Goal: Task Accomplishment & Management: Manage account settings

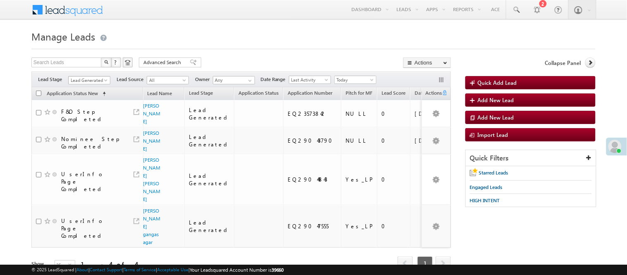
click at [98, 79] on span "Lead Generated" at bounding box center [88, 79] width 39 height 7
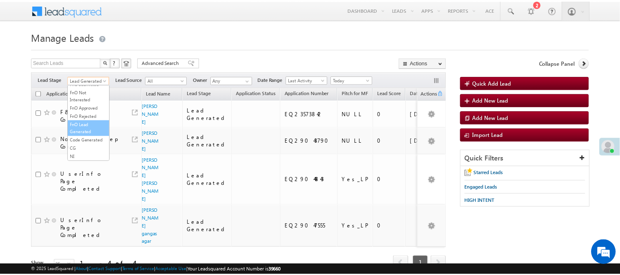
scroll to position [205, 0]
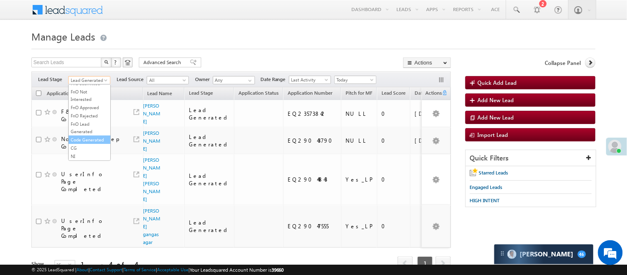
click at [90, 136] on link "Code Generated" at bounding box center [90, 139] width 42 height 7
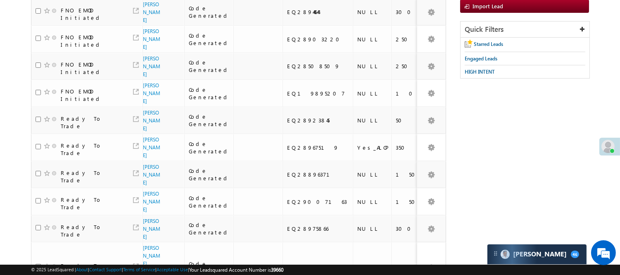
scroll to position [0, 0]
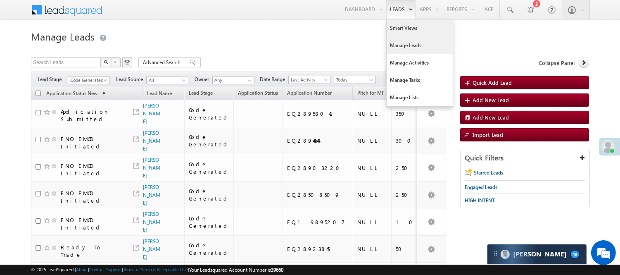
click at [398, 29] on link "Smart Views" at bounding box center [420, 27] width 66 height 17
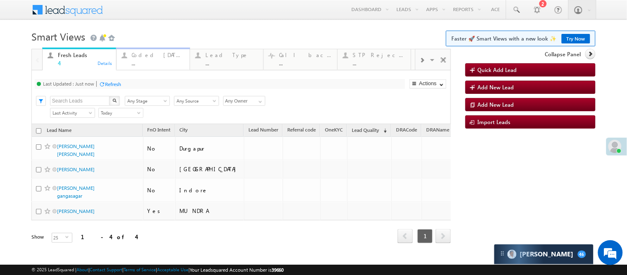
click at [152, 50] on div "Coded Today ..." at bounding box center [158, 58] width 53 height 16
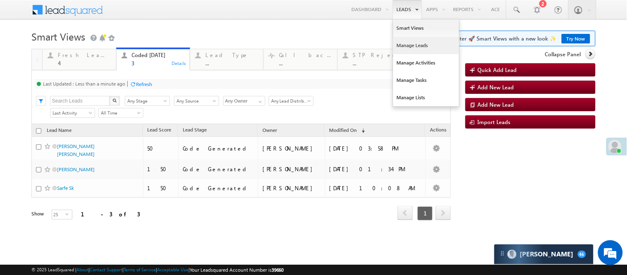
click at [401, 45] on link "Manage Leads" at bounding box center [426, 45] width 66 height 17
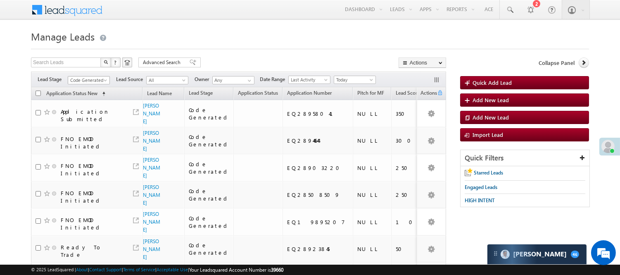
click at [101, 76] on link "Code Generated" at bounding box center [89, 80] width 42 height 8
click at [85, 100] on link "Lead Generated" at bounding box center [89, 97] width 42 height 7
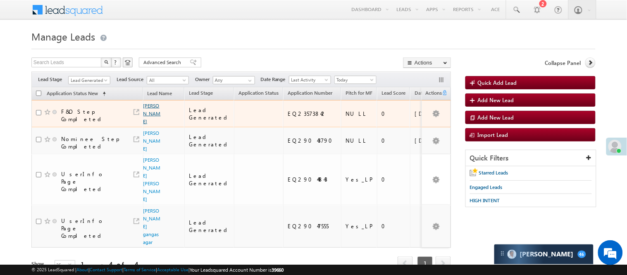
click at [150, 111] on link "Pavan" at bounding box center [151, 113] width 17 height 22
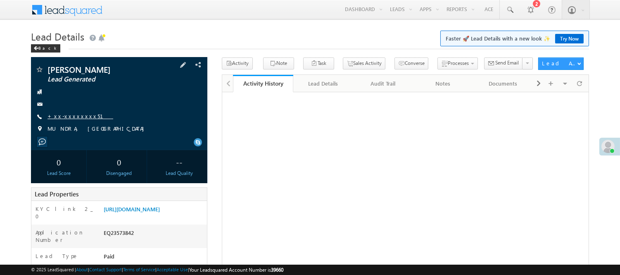
click at [70, 117] on link "+xx-xxxxxxxx51" at bounding box center [80, 115] width 66 height 7
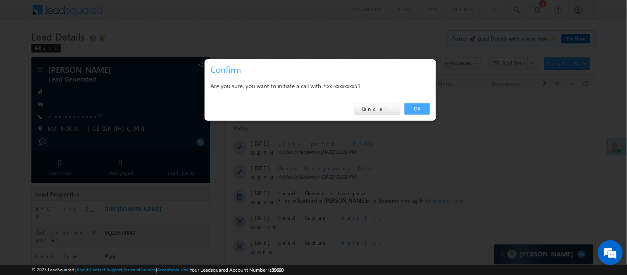
click at [410, 110] on link "OK" at bounding box center [416, 109] width 25 height 12
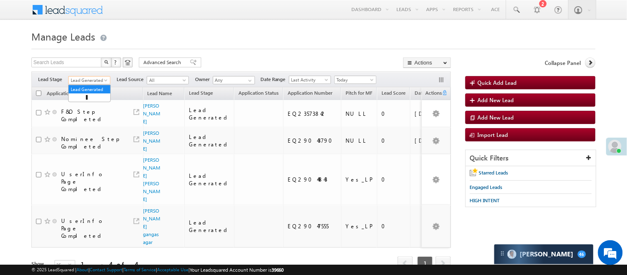
drag, startPoint x: 0, startPoint y: 0, endPoint x: 98, endPoint y: 77, distance: 125.0
click at [98, 77] on span "Lead Generated" at bounding box center [88, 79] width 39 height 7
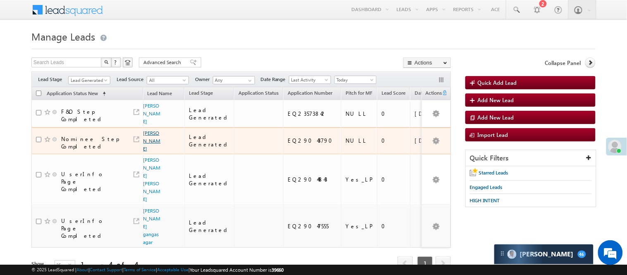
click at [149, 130] on link "[PERSON_NAME]" at bounding box center [151, 141] width 17 height 22
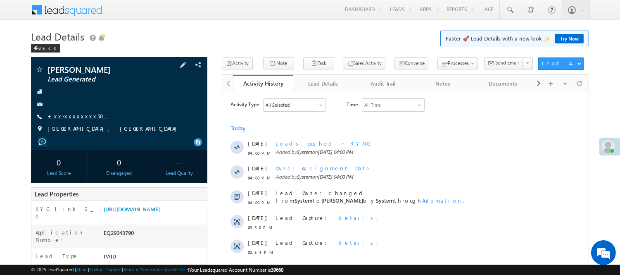
click at [66, 116] on link "+xx-xxxxxxxx50" at bounding box center [77, 115] width 61 height 7
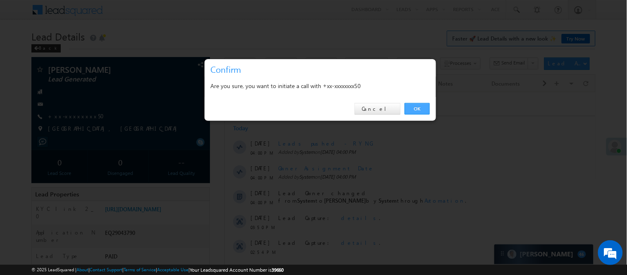
click at [410, 104] on link "OK" at bounding box center [416, 109] width 25 height 12
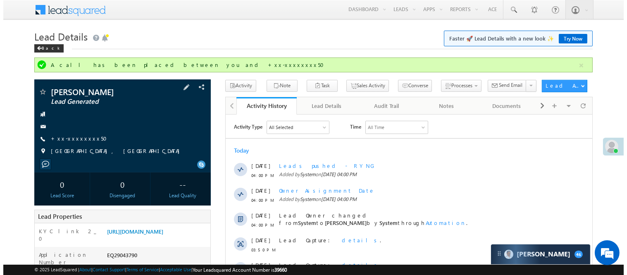
scroll to position [46, 0]
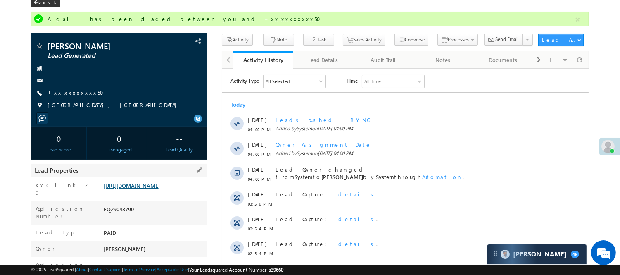
click at [159, 189] on link "https://angelbroking1-pk3em7sa.customui-test.leadsquared.com?leadId=9f64b8e1-0d…" at bounding box center [132, 185] width 56 height 7
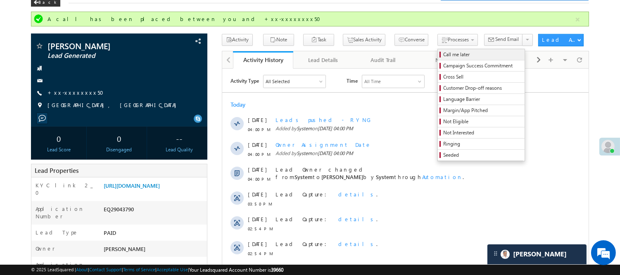
click at [443, 51] on span "Call me later" at bounding box center [482, 54] width 78 height 7
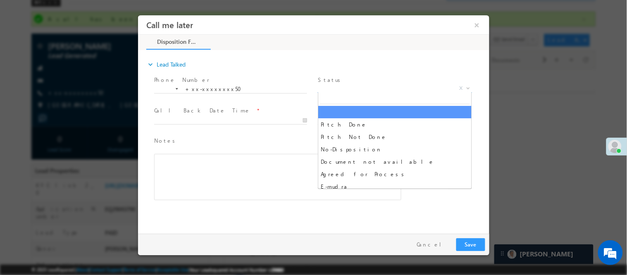
scroll to position [0, 0]
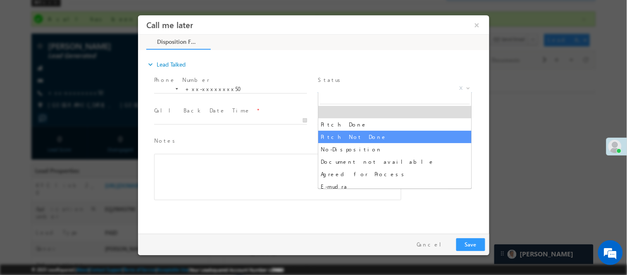
select select "Pitch Not Done"
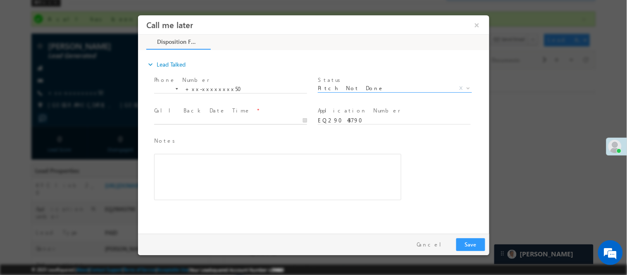
type input "09/16/25 4:12 PM"
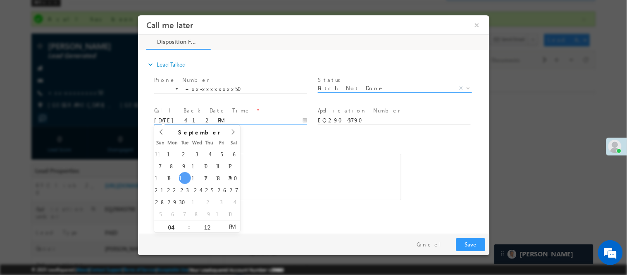
click at [292, 116] on input "09/16/25 4:12 PM" at bounding box center [230, 120] width 153 height 8
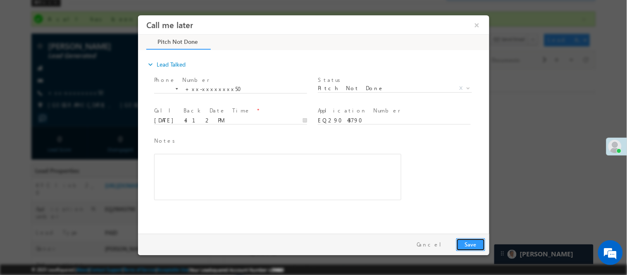
click at [473, 244] on button "Save" at bounding box center [470, 243] width 29 height 13
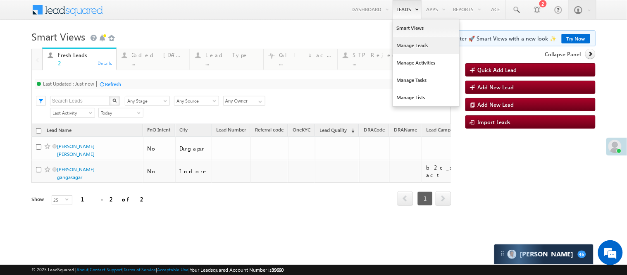
click at [406, 47] on link "Manage Leads" at bounding box center [426, 45] width 66 height 17
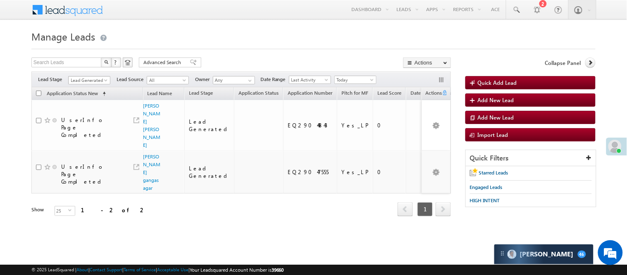
click at [89, 76] on link "Lead Generated" at bounding box center [89, 80] width 42 height 8
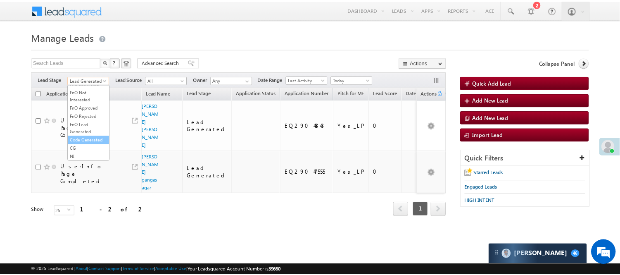
scroll to position [205, 0]
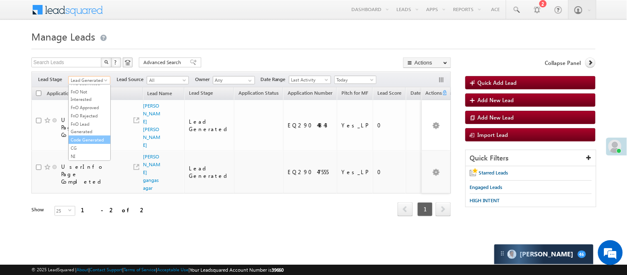
click at [87, 140] on link "Code Generated" at bounding box center [90, 139] width 42 height 7
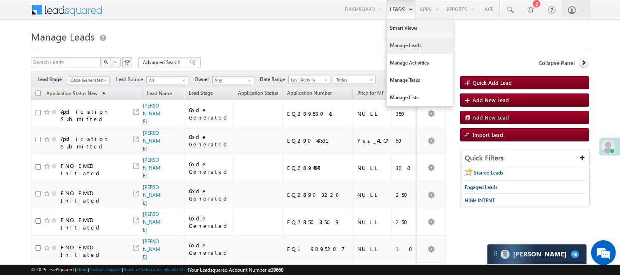
scroll to position [0, 0]
click at [396, 31] on link "Smart Views" at bounding box center [420, 27] width 66 height 17
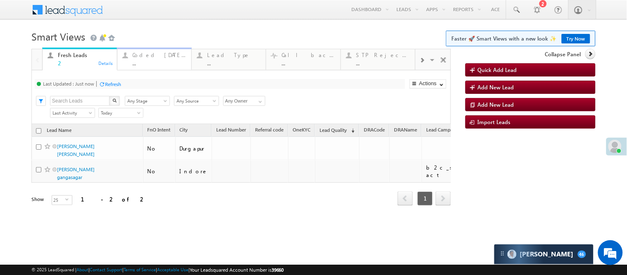
click at [166, 61] on div "..." at bounding box center [160, 63] width 54 height 6
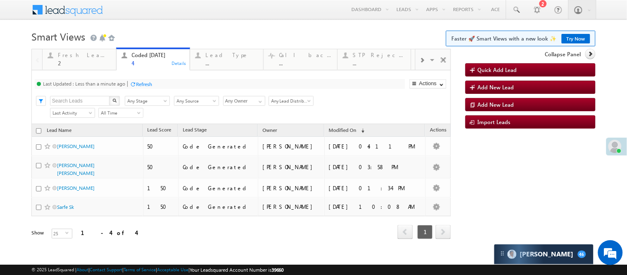
click at [153, 32] on h1 "Smart Views Getting Started Faster 🚀 Smart Views with a new look ✨ Try Now" at bounding box center [313, 36] width 564 height 16
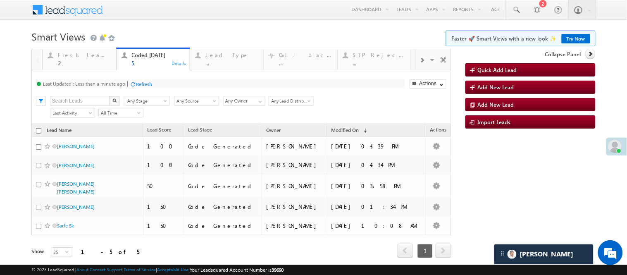
drag, startPoint x: 259, startPoint y: 35, endPoint x: 185, endPoint y: 42, distance: 74.7
click at [259, 35] on h1 "Smart Views Getting Started Faster 🚀 Smart Views with a new look ✨ Try Now" at bounding box center [313, 36] width 564 height 16
click at [249, 28] on h1 "Smart Views Getting Started Faster 🚀 Smart Views with a new look ✨ Try Now" at bounding box center [313, 36] width 564 height 16
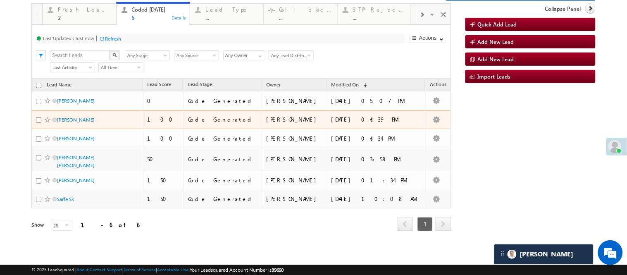
scroll to position [62, 0]
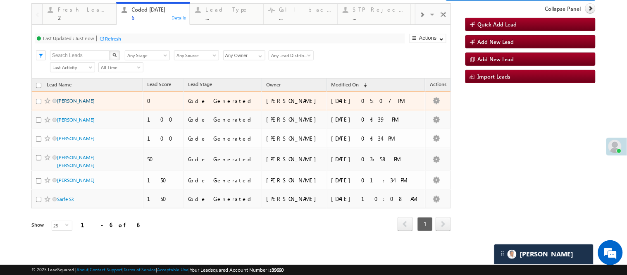
click at [65, 104] on link "Parvej" at bounding box center [76, 100] width 38 height 6
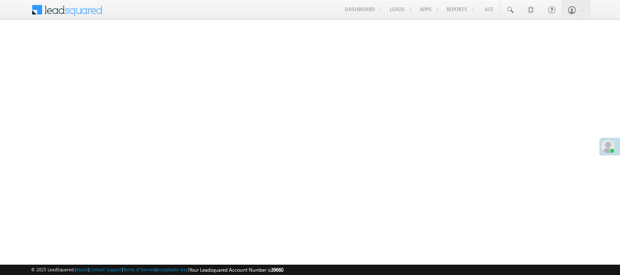
click at [0, 0] on link "Manage Leads" at bounding box center [0, 0] width 0 height 0
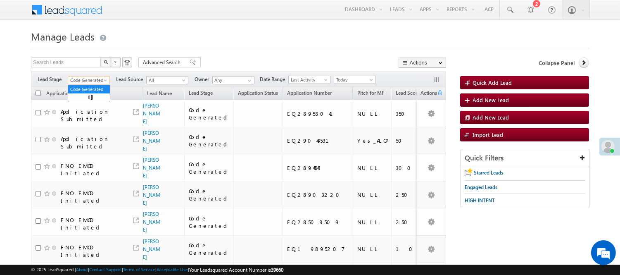
click at [91, 79] on span "Code Generated" at bounding box center [87, 79] width 39 height 7
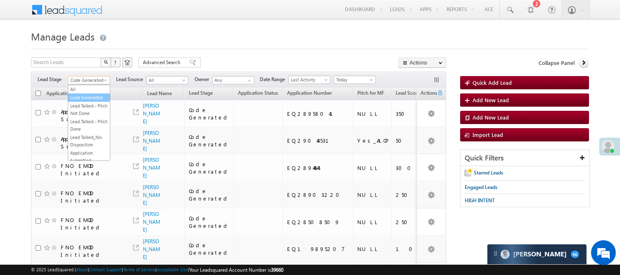
click at [82, 101] on link "Lead Generated" at bounding box center [89, 97] width 42 height 7
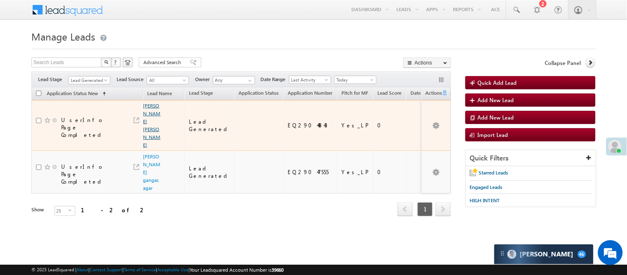
click at [143, 113] on link "[PERSON_NAME] [PERSON_NAME]" at bounding box center [151, 124] width 17 height 45
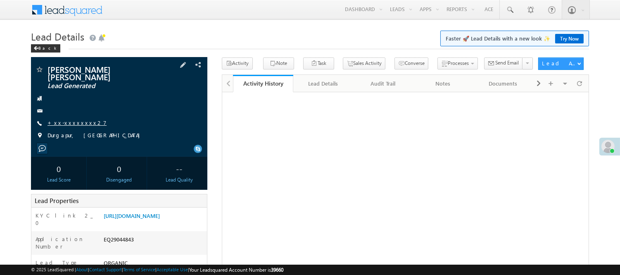
click at [59, 119] on link "+xx-xxxxxxxx27" at bounding box center [76, 122] width 59 height 7
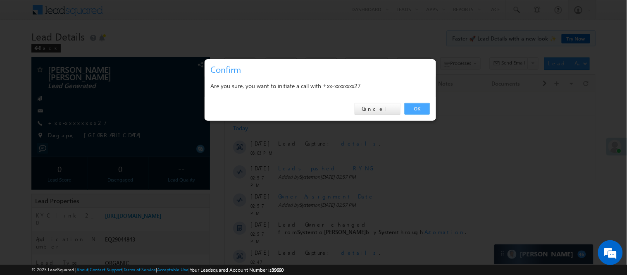
click at [414, 107] on link "OK" at bounding box center [416, 109] width 25 height 12
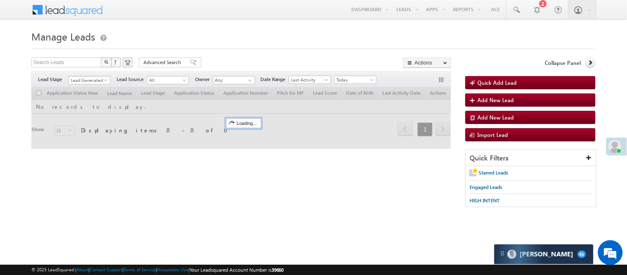
click at [91, 81] on span "Lead Generated" at bounding box center [88, 79] width 39 height 7
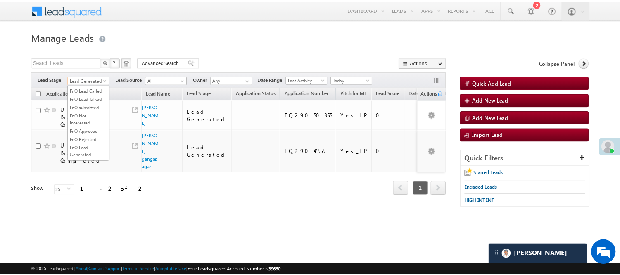
scroll to position [138, 0]
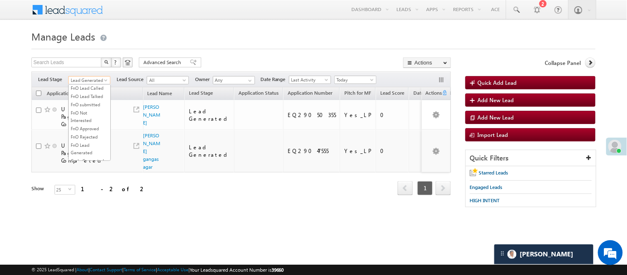
click at [88, 75] on link "Lead Talked" at bounding box center [90, 71] width 42 height 7
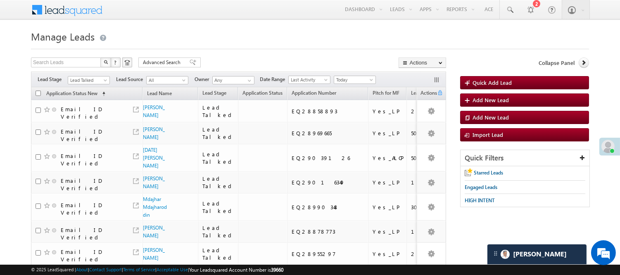
click at [240, 33] on h1 "Manage Leads" at bounding box center [310, 36] width 558 height 16
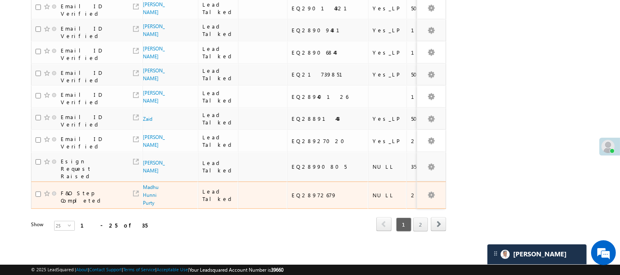
scroll to position [596, 0]
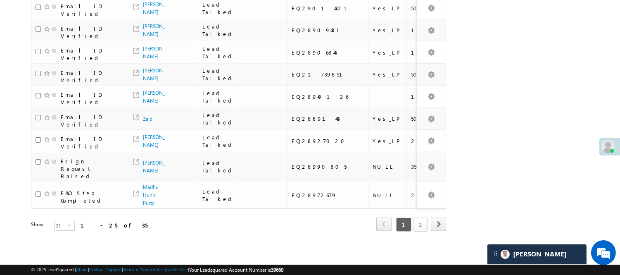
click at [422, 217] on link "2" at bounding box center [420, 224] width 15 height 14
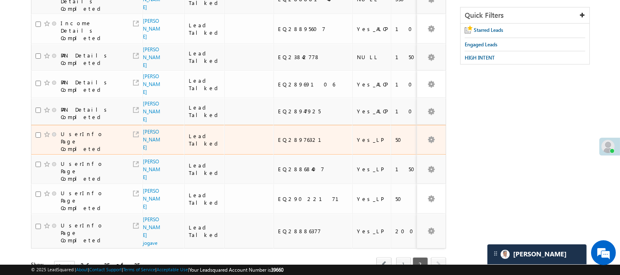
scroll to position [5, 0]
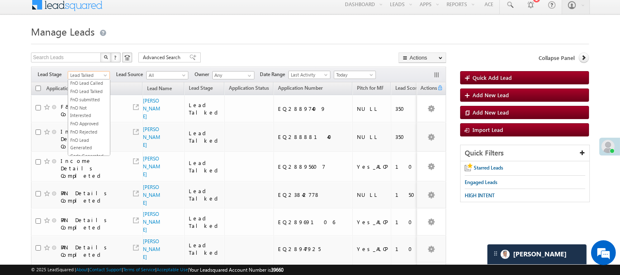
click at [97, 79] on span "Lead Talked" at bounding box center [87, 74] width 39 height 7
click at [91, 62] on link "Lead Called" at bounding box center [89, 58] width 42 height 7
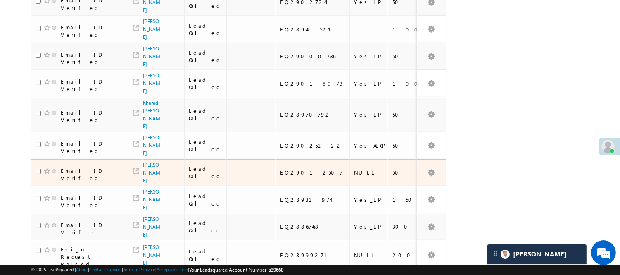
scroll to position [555, 0]
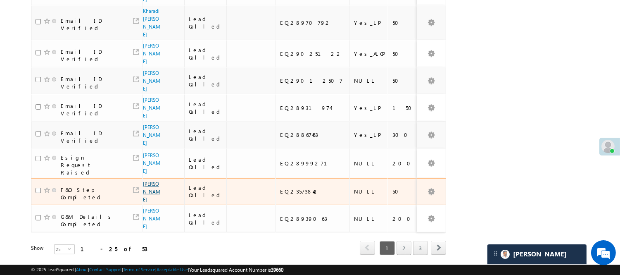
click at [152, 180] on link "[PERSON_NAME]" at bounding box center [151, 191] width 17 height 22
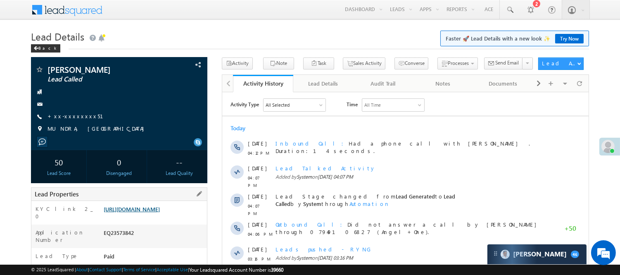
click at [141, 212] on link "[URL][DOMAIN_NAME]" at bounding box center [132, 208] width 56 height 7
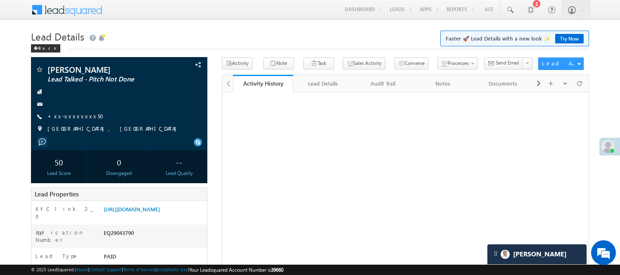
scroll to position [46, 0]
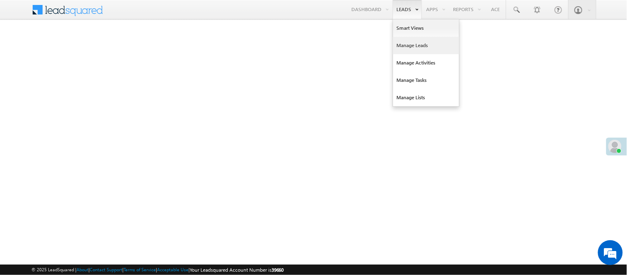
click at [413, 46] on link "Manage Leads" at bounding box center [426, 45] width 66 height 17
click at [414, 45] on link "Manage Leads" at bounding box center [426, 45] width 66 height 17
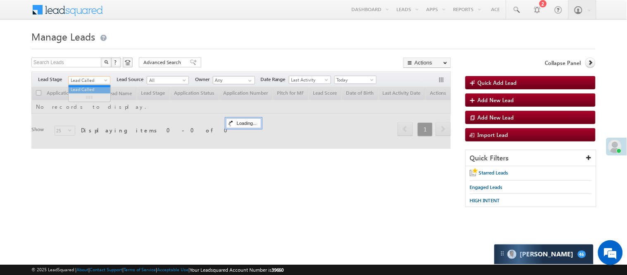
click at [76, 78] on span "Lead Called" at bounding box center [88, 79] width 39 height 7
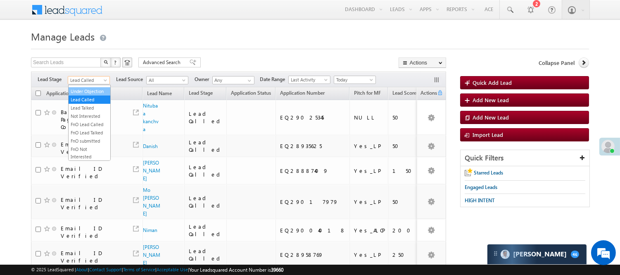
click at [81, 95] on link "Under Objection" at bounding box center [90, 91] width 42 height 7
click at [235, 48] on div at bounding box center [310, 46] width 558 height 5
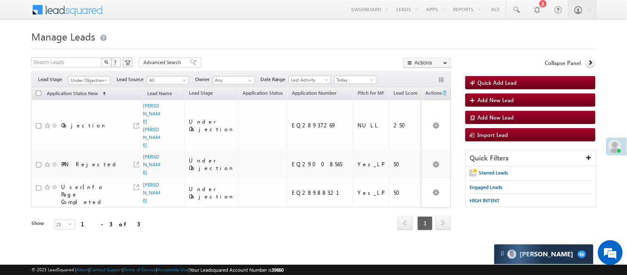
scroll to position [0, 0]
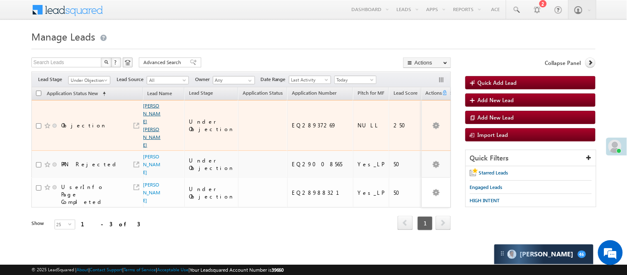
click at [150, 111] on link "Bakali abbas ali husen" at bounding box center [151, 124] width 17 height 45
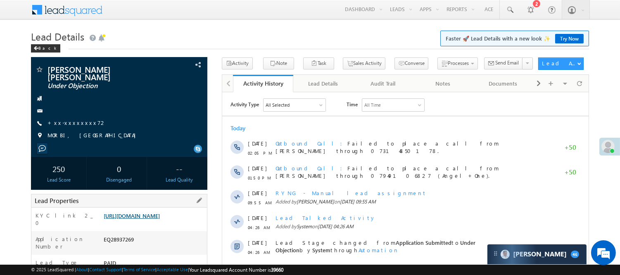
click at [157, 219] on link "[URL][DOMAIN_NAME]" at bounding box center [132, 215] width 56 height 7
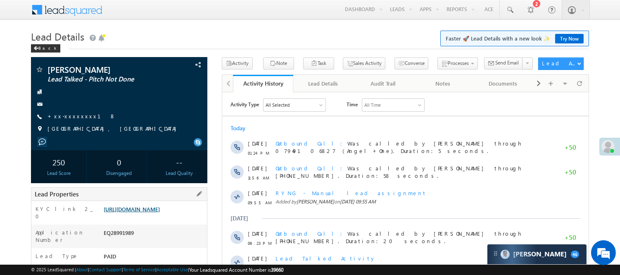
click at [153, 212] on link "https://angelbroking1-pk3em7sa.customui-test.leadsquared.com?leadId=1a96bbb0-c3…" at bounding box center [132, 208] width 56 height 7
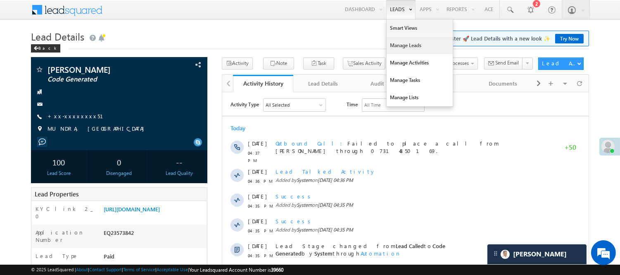
click at [402, 43] on link "Manage Leads" at bounding box center [420, 45] width 66 height 17
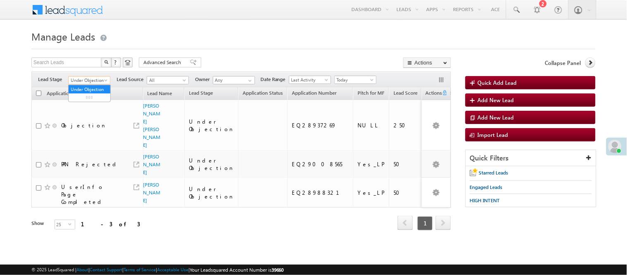
click at [93, 81] on span "Under Objection" at bounding box center [88, 79] width 39 height 7
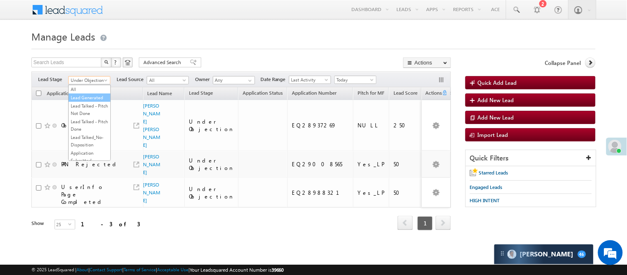
click at [83, 101] on link "Lead Generated" at bounding box center [90, 97] width 42 height 7
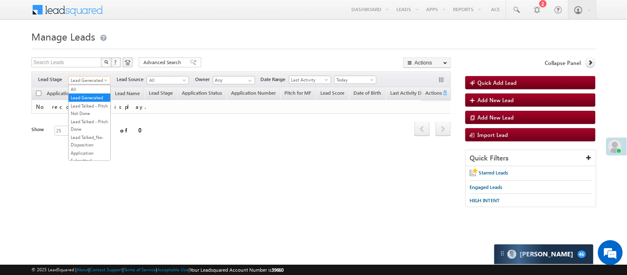
click at [91, 80] on span "Lead Generated" at bounding box center [88, 79] width 39 height 7
click at [86, 67] on link "Lead Called" at bounding box center [90, 62] width 42 height 7
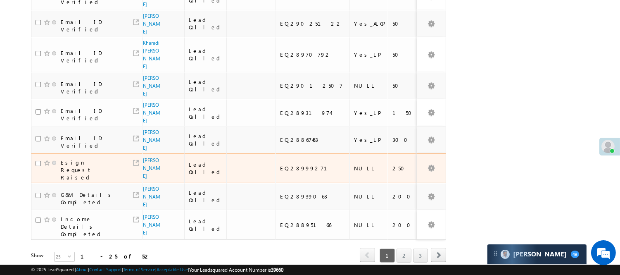
scroll to position [557, 0]
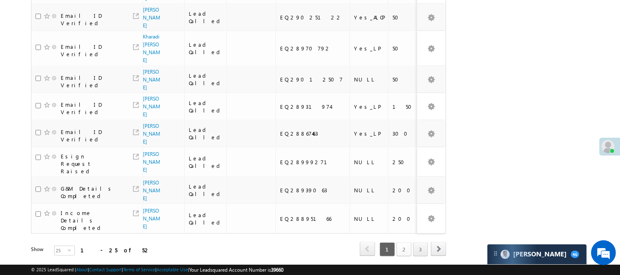
click at [401, 242] on link "2" at bounding box center [403, 249] width 15 height 14
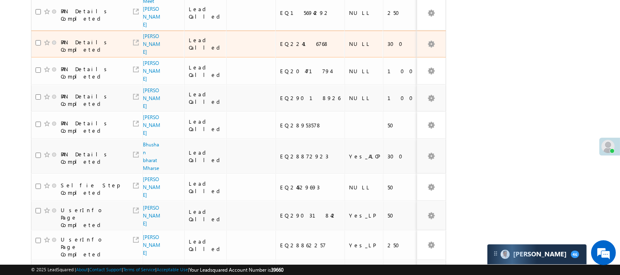
scroll to position [52, 0]
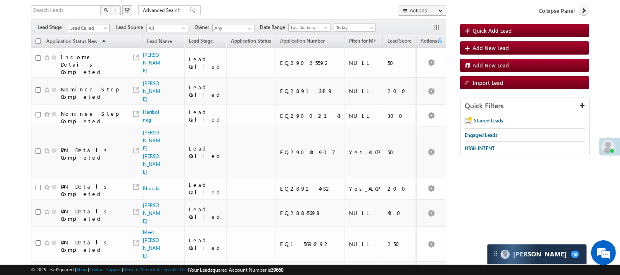
click at [90, 26] on span "Lead Called" at bounding box center [87, 27] width 39 height 7
click at [82, 49] on link "Lead Generated" at bounding box center [89, 45] width 42 height 7
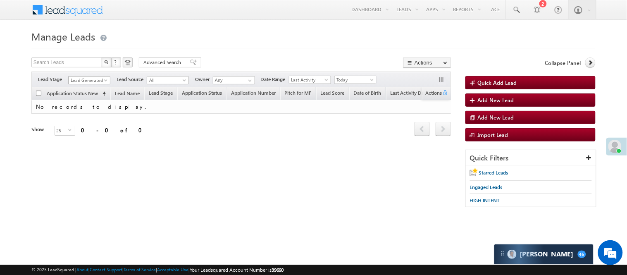
click at [83, 78] on span "Lead Generated" at bounding box center [88, 79] width 39 height 7
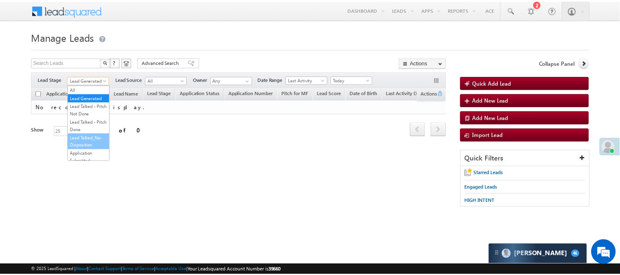
scroll to position [138, 0]
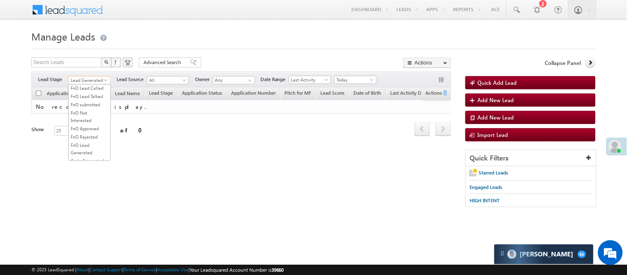
click at [93, 67] on link "Lead Called" at bounding box center [90, 62] width 42 height 7
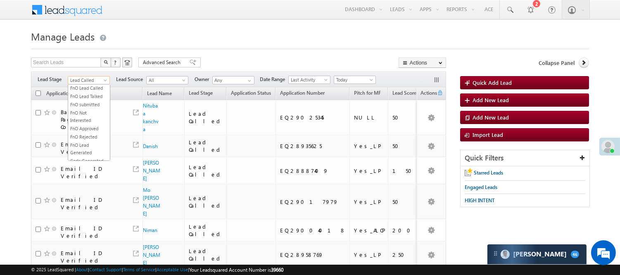
scroll to position [135, 0]
click at [92, 80] on span "Lead Called" at bounding box center [87, 79] width 39 height 7
click at [85, 78] on link "Lead Talked" at bounding box center [89, 74] width 42 height 7
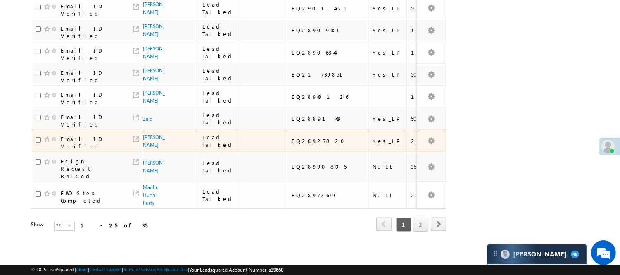
scroll to position [596, 0]
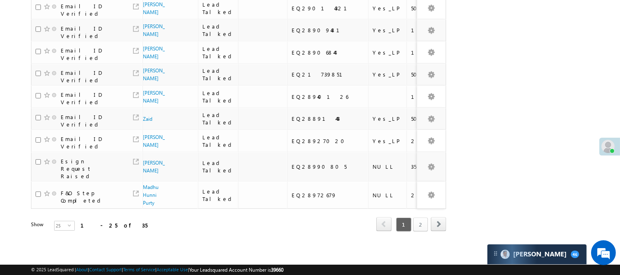
click at [420, 217] on link "2" at bounding box center [420, 224] width 15 height 14
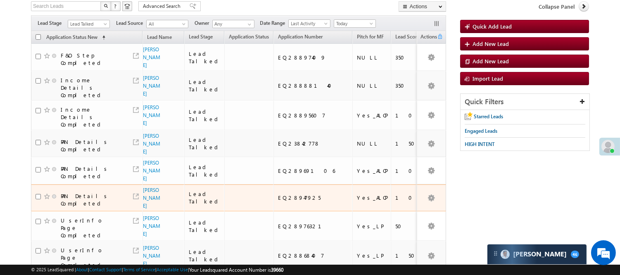
scroll to position [142, 0]
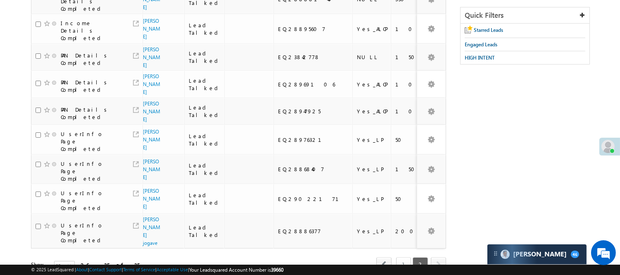
click at [408, 257] on link "1" at bounding box center [403, 264] width 15 height 14
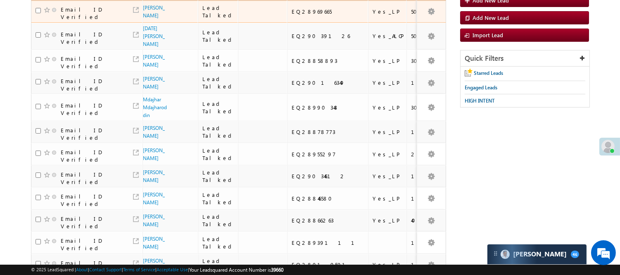
scroll to position [0, 0]
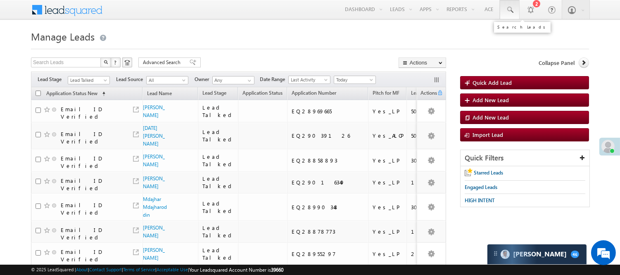
click at [509, 13] on span at bounding box center [510, 10] width 8 height 8
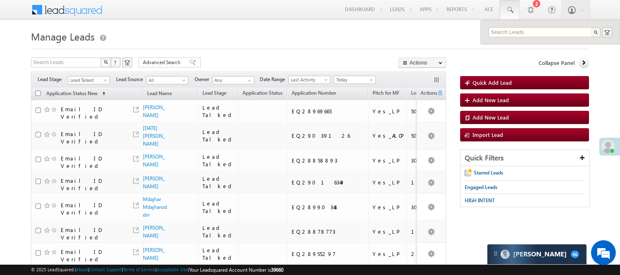
click at [525, 31] on input "text" at bounding box center [545, 32] width 112 height 10
paste input "EQ28853815"
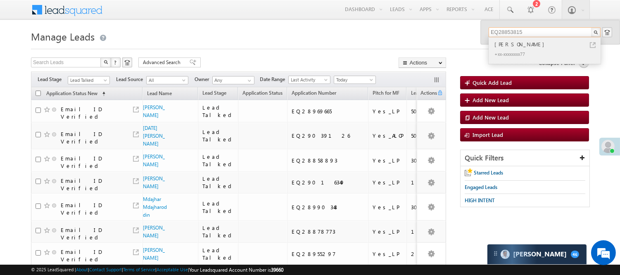
type input "EQ28853815"
click at [535, 42] on div "[PERSON_NAME]" at bounding box center [548, 44] width 111 height 9
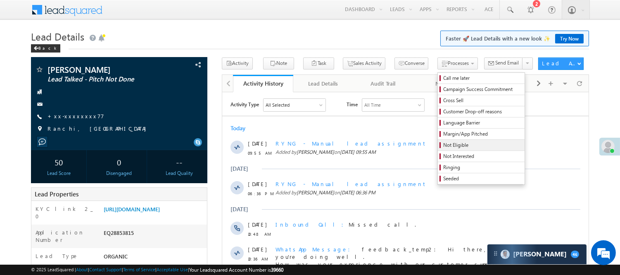
click at [443, 145] on span "Not Eligible" at bounding box center [482, 144] width 78 height 7
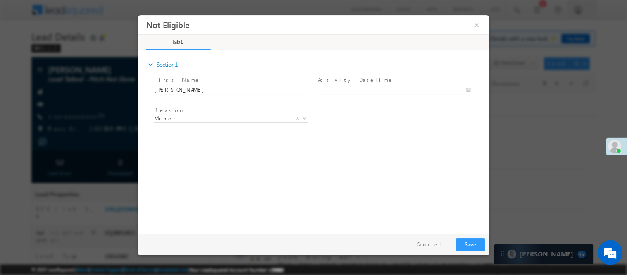
click at [347, 86] on body "Not Eligible ×" at bounding box center [313, 122] width 351 height 214
type input "09/16/25 5:01 PM"
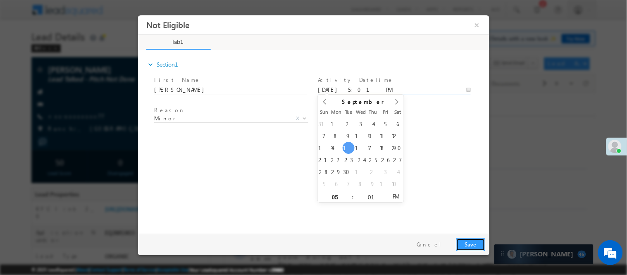
click at [470, 239] on button "Save" at bounding box center [470, 243] width 29 height 13
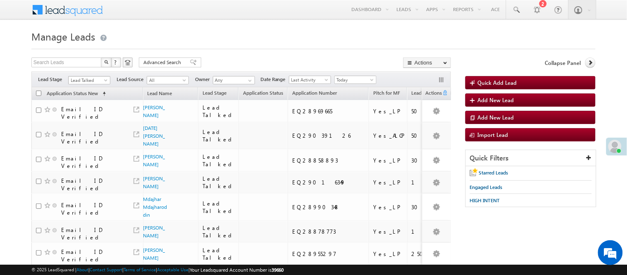
click at [87, 80] on span "Lead Talked" at bounding box center [88, 79] width 39 height 7
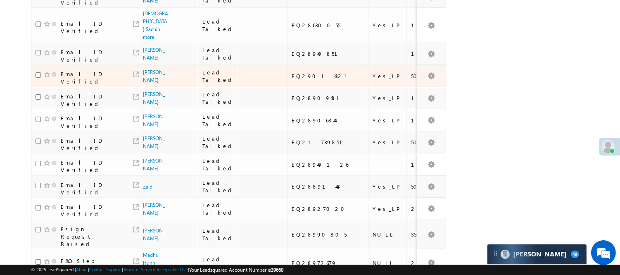
scroll to position [596, 0]
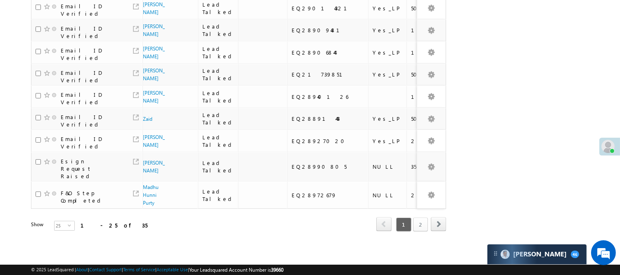
click at [419, 217] on link "2" at bounding box center [420, 224] width 15 height 14
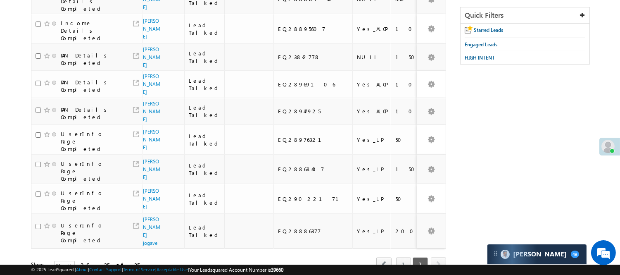
scroll to position [0, 0]
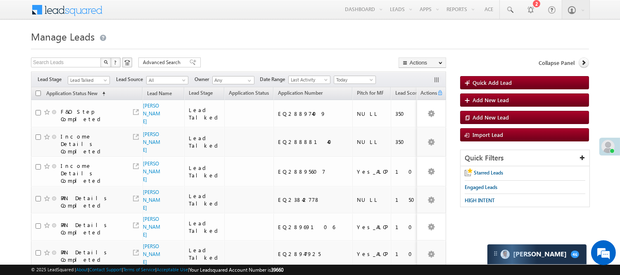
click at [93, 80] on span "Lead Talked" at bounding box center [87, 79] width 39 height 7
click at [87, 113] on link "Lead Talked - Pitch Not Done" at bounding box center [89, 109] width 42 height 15
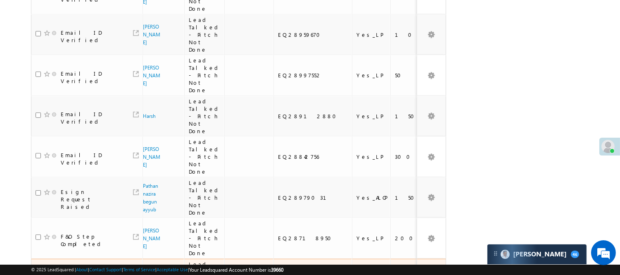
scroll to position [780, 0]
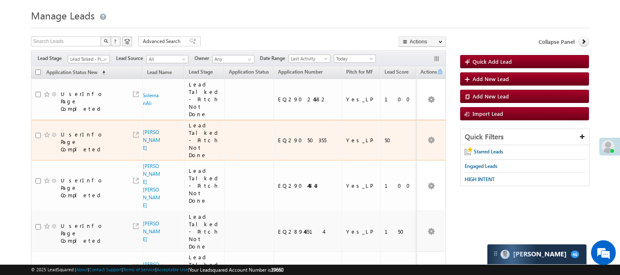
scroll to position [0, 0]
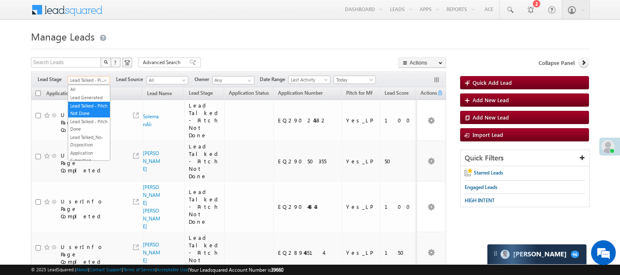
click at [97, 80] on span "Lead Talked - Pitch Not Done" at bounding box center [87, 79] width 39 height 7
click at [93, 101] on link "Lead Generated" at bounding box center [89, 97] width 42 height 7
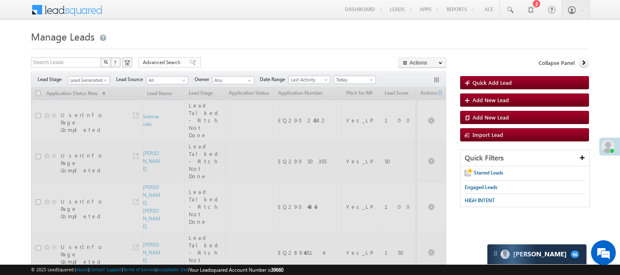
click at [242, 61] on div "Search Leads X ? 35 results found Advanced Search Advanced Search Advanced sear…" at bounding box center [238, 63] width 415 height 12
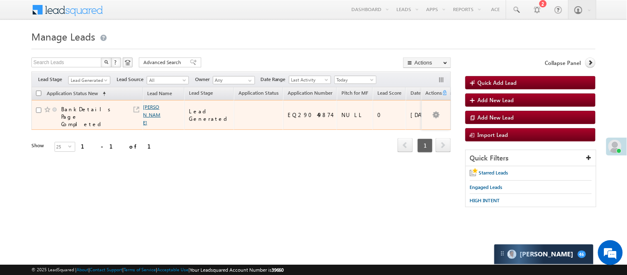
click at [152, 112] on link "Parvej" at bounding box center [151, 115] width 17 height 22
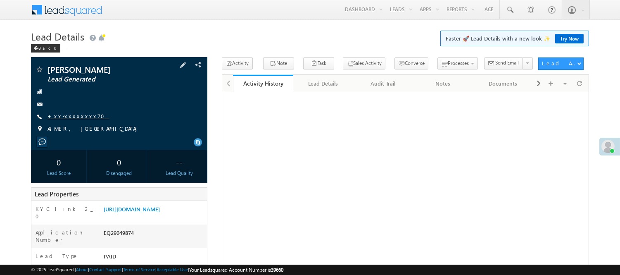
click at [76, 117] on link "+xx-xxxxxxxx70" at bounding box center [78, 115] width 62 height 7
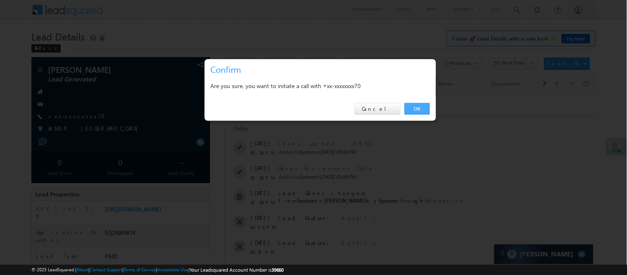
drag, startPoint x: 415, startPoint y: 106, endPoint x: 194, endPoint y: 14, distance: 239.8
click at [415, 106] on link "OK" at bounding box center [416, 109] width 25 height 12
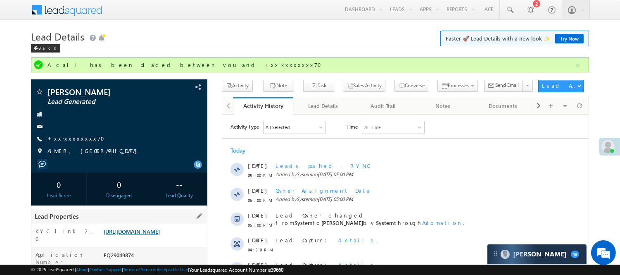
click at [160, 235] on link "[URL][DOMAIN_NAME]" at bounding box center [132, 231] width 56 height 7
click at [69, 138] on link "+xx-xxxxxxxx70" at bounding box center [78, 138] width 62 height 7
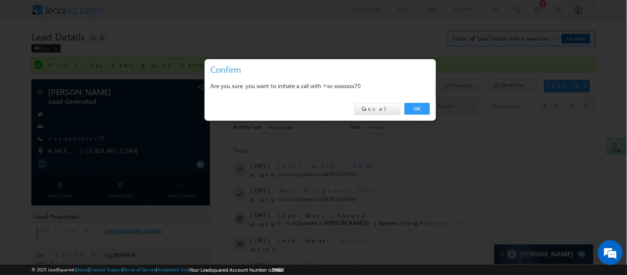
click at [422, 105] on link "OK" at bounding box center [416, 109] width 25 height 12
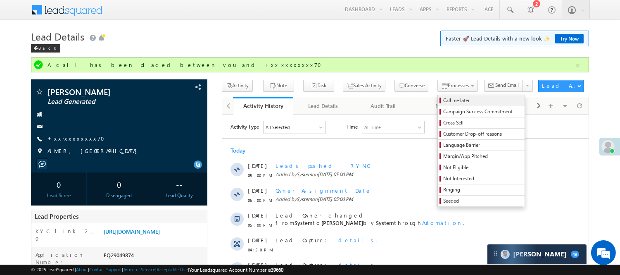
click at [443, 101] on span "Call me later" at bounding box center [482, 100] width 78 height 7
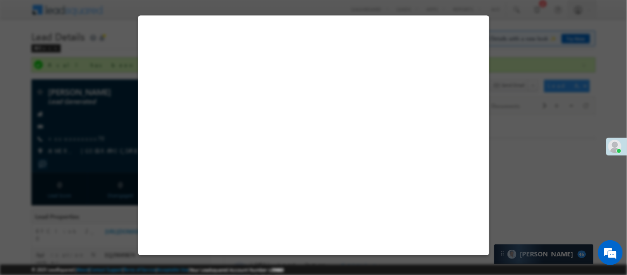
select select "Pitch Not Done"
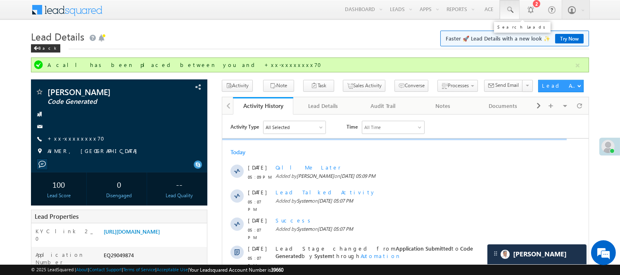
click at [508, 14] on link at bounding box center [510, 9] width 20 height 19
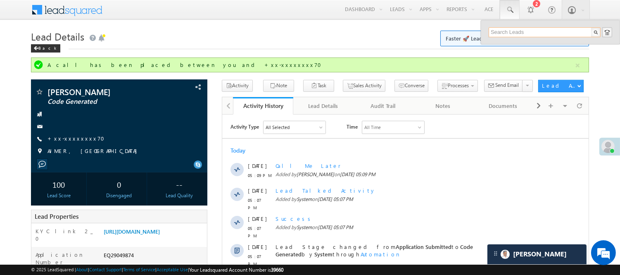
click at [520, 30] on input "text" at bounding box center [545, 32] width 112 height 10
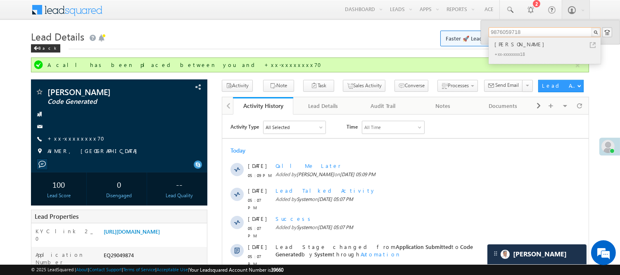
type input "9876059718"
click at [520, 50] on div "+xx-xxxxxxxx18" at bounding box center [548, 54] width 111 height 10
click at [515, 50] on div "+xx-xxxxxxxx18" at bounding box center [548, 54] width 111 height 10
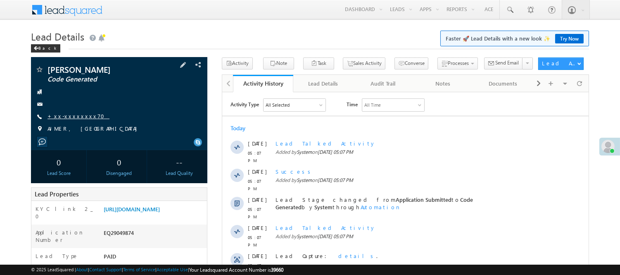
click at [71, 114] on link "+xx-xxxxxxxx70" at bounding box center [78, 115] width 62 height 7
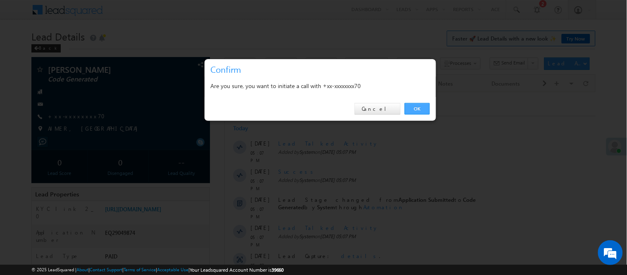
drag, startPoint x: 195, startPoint y: 9, endPoint x: 423, endPoint y: 106, distance: 247.6
click at [423, 106] on link "OK" at bounding box center [416, 109] width 25 height 12
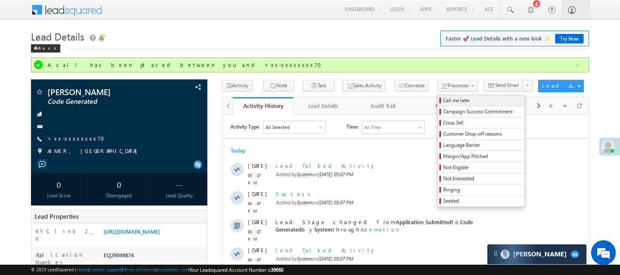
click at [446, 100] on span "Call me later" at bounding box center [482, 100] width 78 height 7
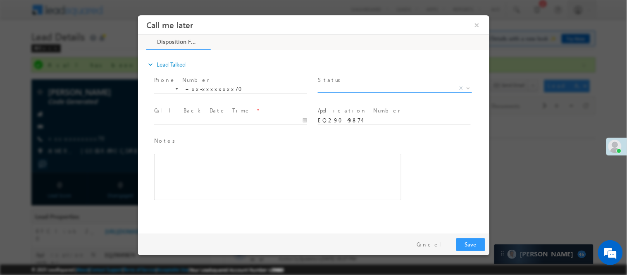
click at [387, 84] on span "X" at bounding box center [394, 88] width 154 height 8
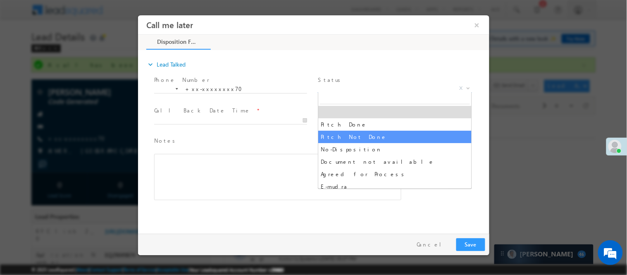
select select "Pitch Not Done"
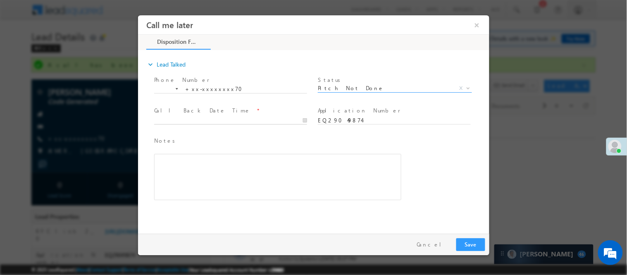
type input "[DATE] 5:09 PM"
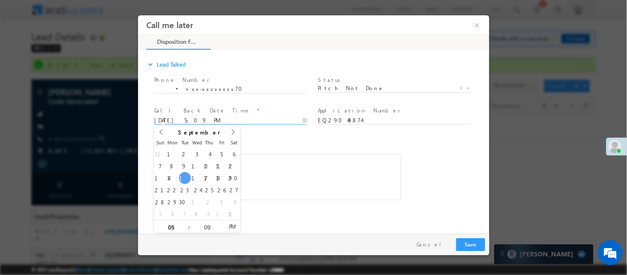
click at [301, 123] on input "[DATE] 5:09 PM" at bounding box center [230, 120] width 153 height 8
click at [469, 244] on button "Save" at bounding box center [470, 243] width 29 height 13
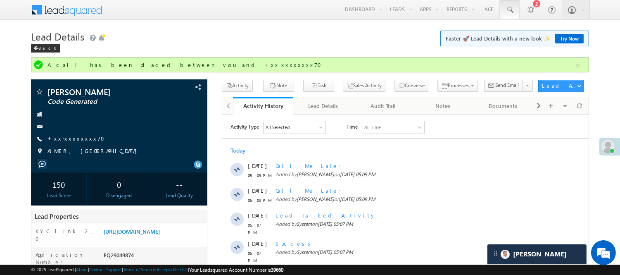
click at [515, 12] on link at bounding box center [510, 9] width 20 height 19
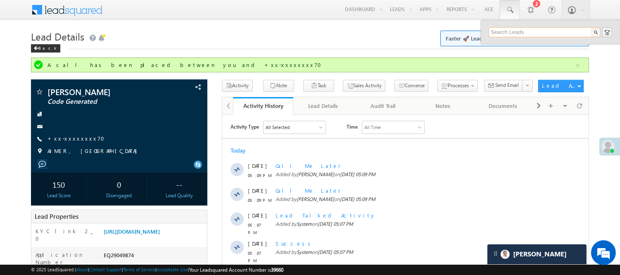
click at [529, 32] on input "text" at bounding box center [545, 32] width 112 height 10
paste input "EQ28793431"
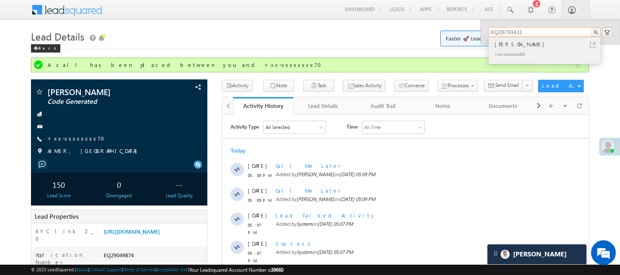
type input "EQ28793431"
click at [519, 43] on div "[PERSON_NAME]" at bounding box center [548, 44] width 111 height 9
click at [518, 44] on div "[PERSON_NAME]" at bounding box center [548, 44] width 111 height 9
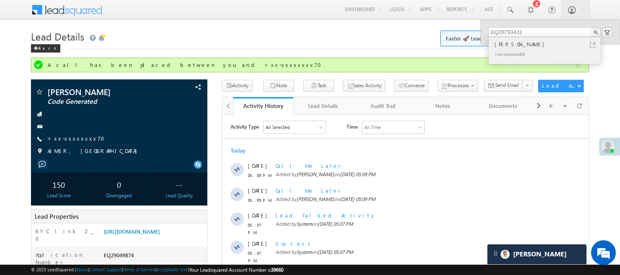
click at [518, 44] on div "[PERSON_NAME]" at bounding box center [548, 44] width 111 height 9
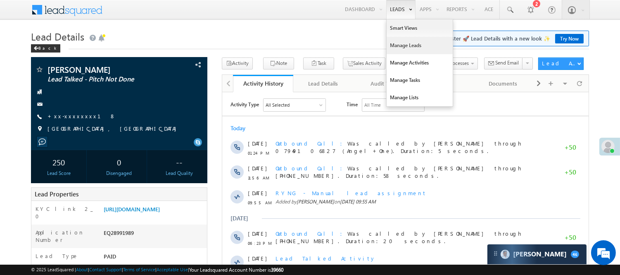
click at [408, 44] on link "Manage Leads" at bounding box center [420, 45] width 66 height 17
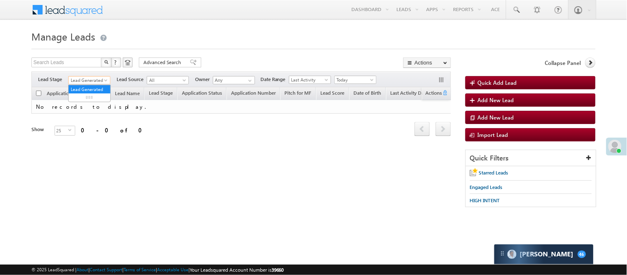
click at [92, 81] on span "Lead Generated" at bounding box center [88, 79] width 39 height 7
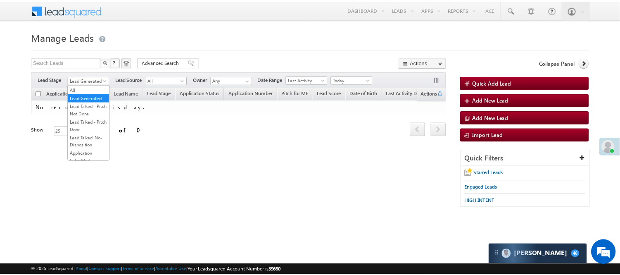
scroll to position [205, 0]
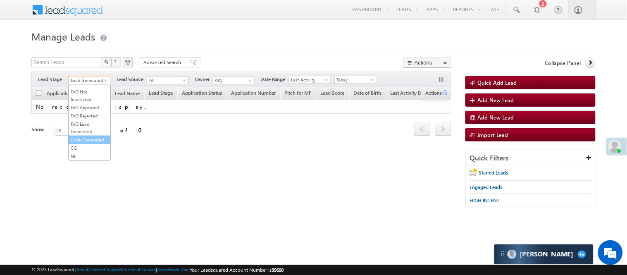
click at [87, 137] on link "Code Generated" at bounding box center [90, 139] width 42 height 7
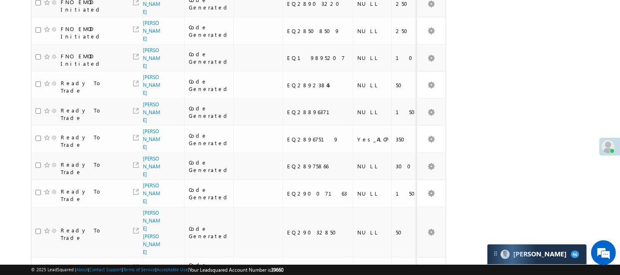
scroll to position [5, 0]
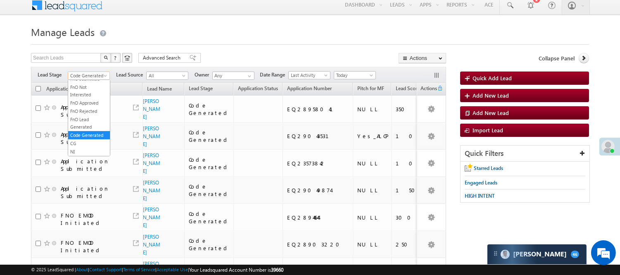
click at [101, 72] on span "Code Generated" at bounding box center [87, 75] width 39 height 7
click at [88, 95] on link "Lead Generated" at bounding box center [89, 92] width 42 height 7
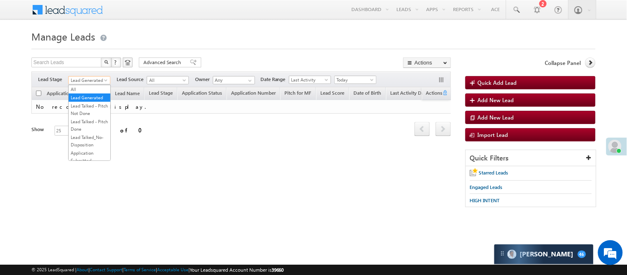
click at [94, 81] on span "Lead Generated" at bounding box center [88, 79] width 39 height 7
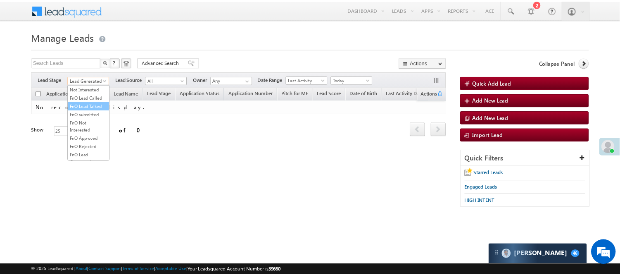
scroll to position [138, 0]
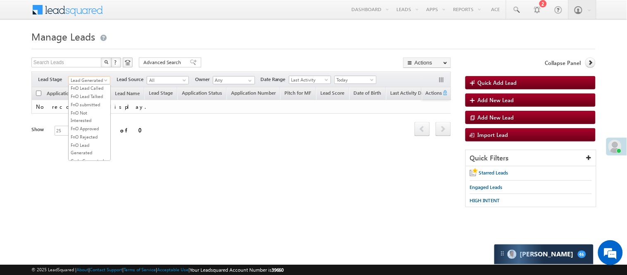
click at [93, 75] on link "Lead Talked" at bounding box center [90, 71] width 42 height 7
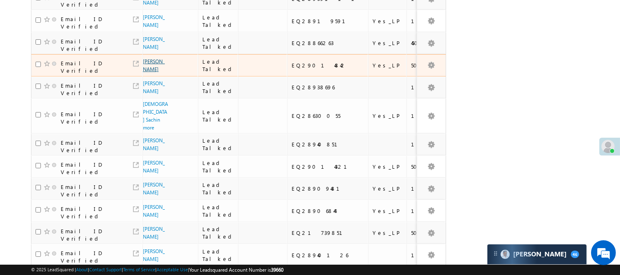
scroll to position [596, 0]
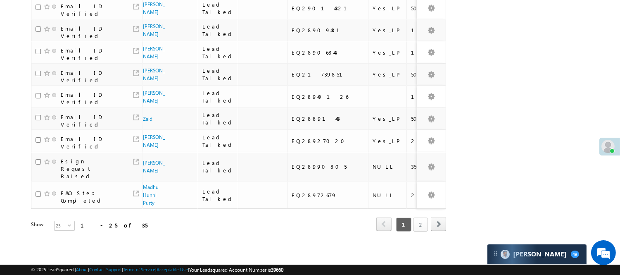
click at [419, 217] on link "2" at bounding box center [420, 224] width 15 height 14
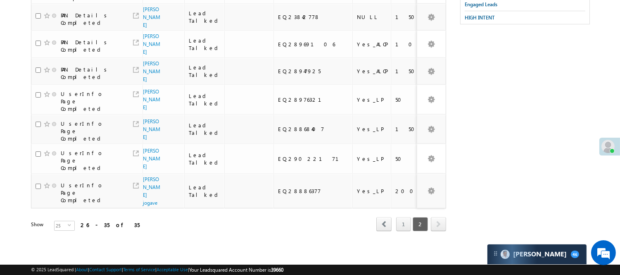
scroll to position [0, 0]
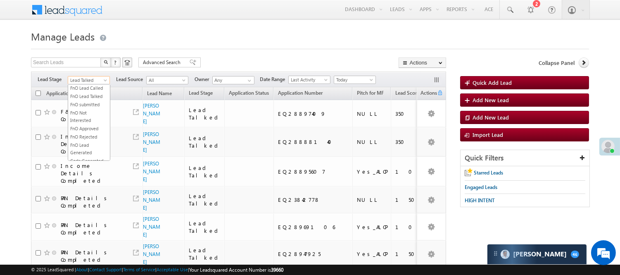
click at [97, 79] on span "Lead Talked" at bounding box center [87, 79] width 39 height 7
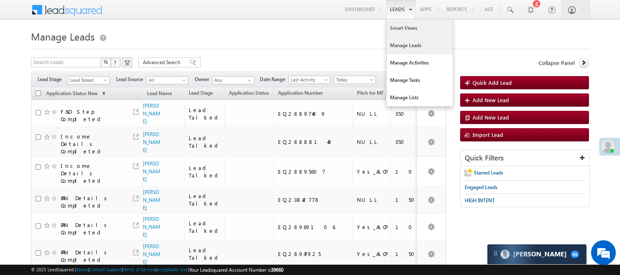
click at [397, 27] on link "Smart Views" at bounding box center [420, 27] width 66 height 17
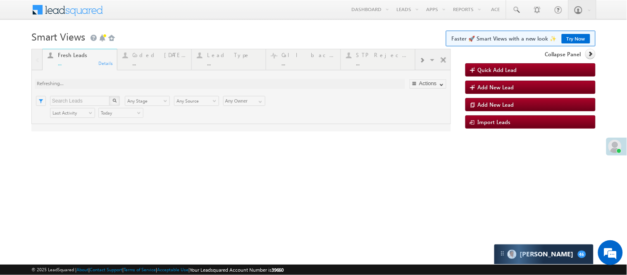
click at [163, 57] on div at bounding box center [240, 90] width 419 height 83
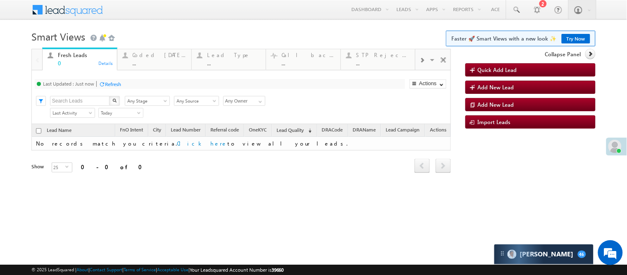
click at [162, 57] on div "Coded [DATE]" at bounding box center [160, 55] width 54 height 7
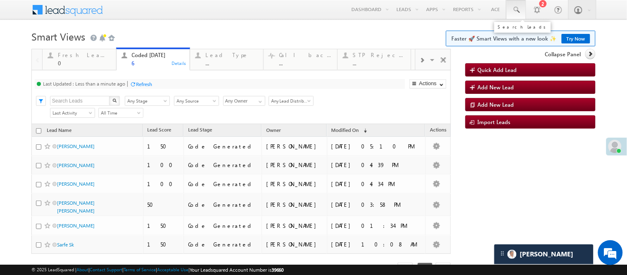
click at [512, 11] on span at bounding box center [516, 10] width 8 height 8
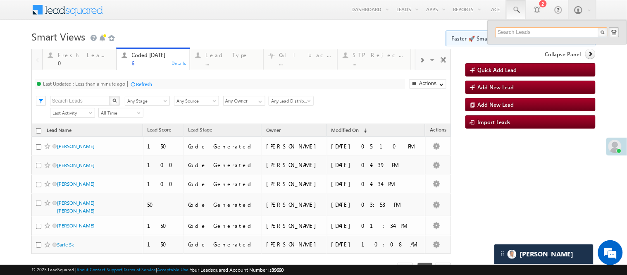
click at [522, 33] on input "text" at bounding box center [551, 32] width 112 height 10
drag, startPoint x: 502, startPoint y: 32, endPoint x: 479, endPoint y: 32, distance: 22.3
click at [480, 32] on body "Menu [PERSON_NAME] [PERSON_NAME] .Yada v@ang elbro king. com" at bounding box center [313, 149] width 627 height 299
paste input "EQ29027241"
type input "EQ29027241"
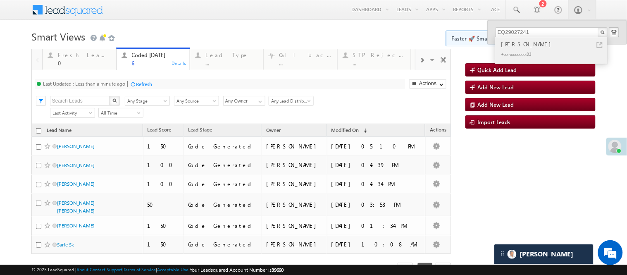
click at [510, 44] on div "[PERSON_NAME]" at bounding box center [554, 44] width 111 height 9
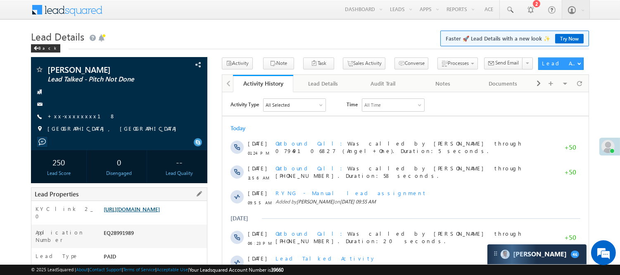
click at [160, 212] on link "[URL][DOMAIN_NAME]" at bounding box center [132, 208] width 56 height 7
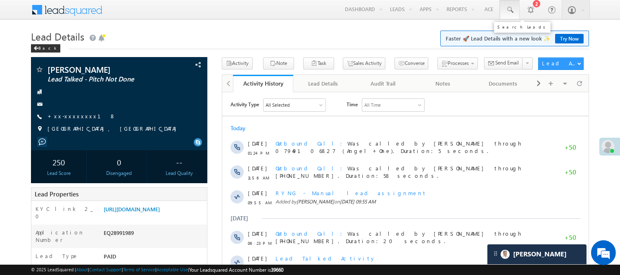
click at [513, 14] on link at bounding box center [510, 9] width 20 height 19
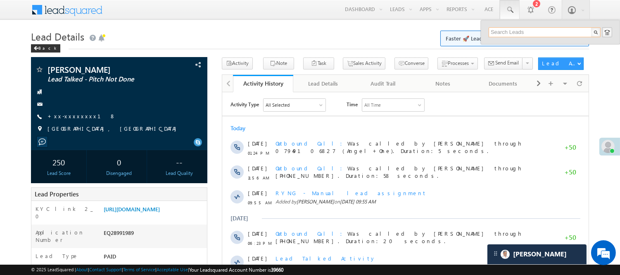
click at [532, 31] on input "text" at bounding box center [545, 32] width 112 height 10
paste input "EQ28402398"
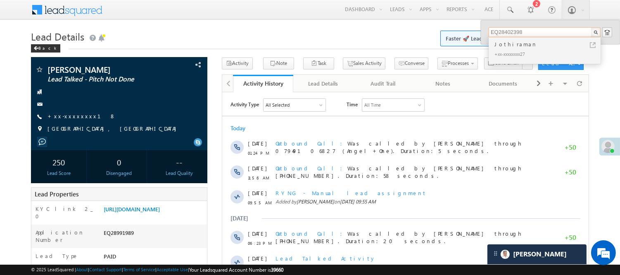
type input "EQ28402398"
click at [518, 44] on div "Jothiraman" at bounding box center [548, 44] width 111 height 9
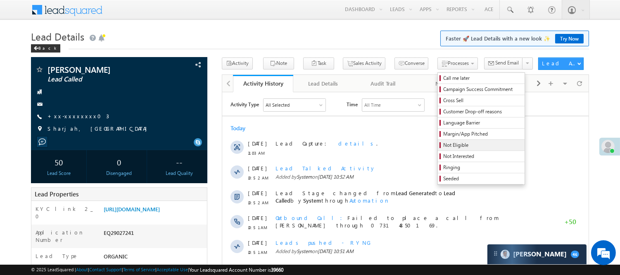
click at [443, 146] on span "Not Eligible" at bounding box center [482, 144] width 78 height 7
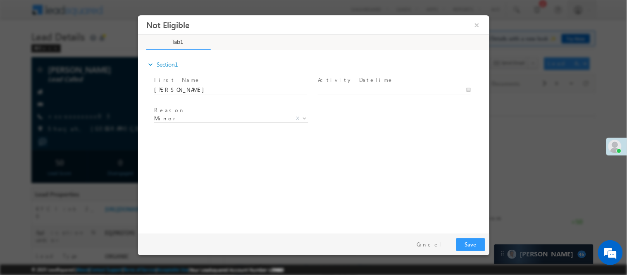
click at [361, 85] on span at bounding box center [397, 89] width 160 height 9
type input "09/16/25 5:16 PM"
click at [362, 86] on input "09/16/25 5:16 PM" at bounding box center [393, 89] width 153 height 8
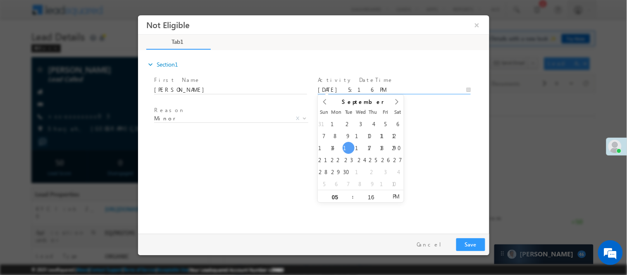
click at [197, 116] on span "Minor" at bounding box center [221, 117] width 134 height 7
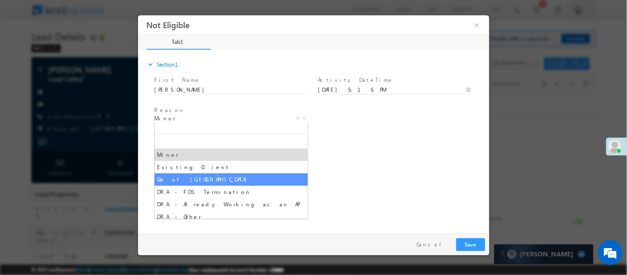
select select "Out of India"
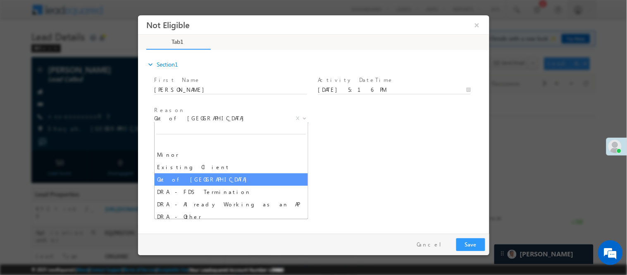
click at [241, 115] on span "Out of India" at bounding box center [221, 117] width 134 height 7
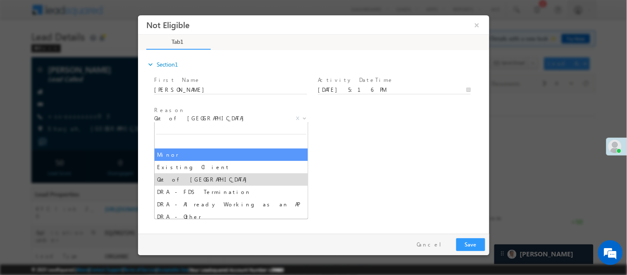
click at [343, 161] on div "expand_more Section1 First Name *" at bounding box center [315, 140] width 347 height 178
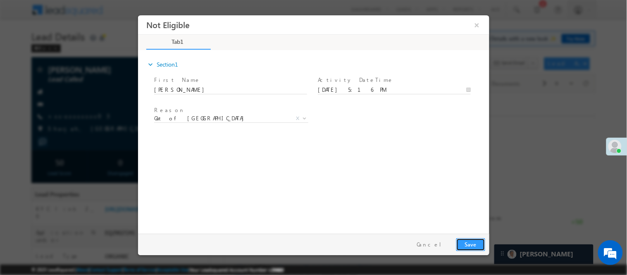
click at [476, 246] on button "Save" at bounding box center [470, 243] width 29 height 13
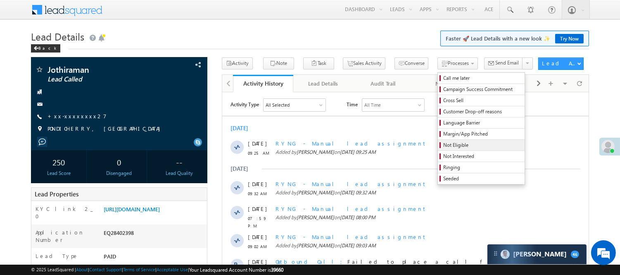
click at [443, 146] on span "Not Eligible" at bounding box center [482, 144] width 78 height 7
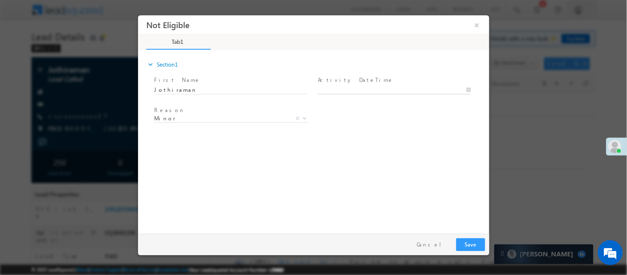
click at [386, 88] on body "Not Eligible ×" at bounding box center [313, 122] width 351 height 214
type input "[DATE] 5:19 PM"
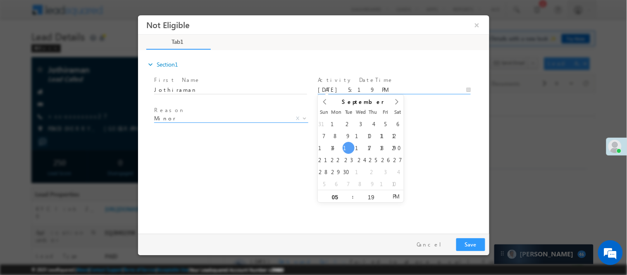
click at [208, 117] on span "Minor" at bounding box center [221, 117] width 134 height 7
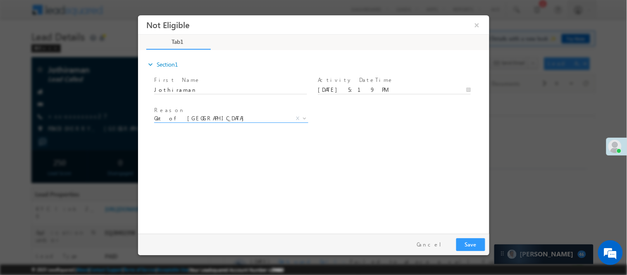
select select "Out of [GEOGRAPHIC_DATA]"
click at [471, 239] on button "Save" at bounding box center [470, 243] width 29 height 13
